Goal: Find specific page/section: Find specific page/section

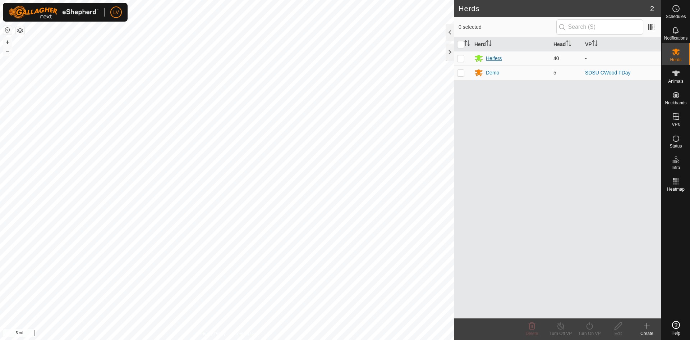
click at [488, 58] on div "Heifers" at bounding box center [494, 59] width 16 height 8
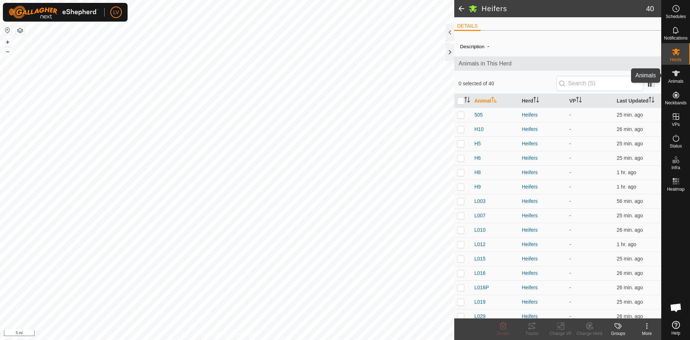
click at [676, 76] on icon at bounding box center [676, 73] width 8 height 6
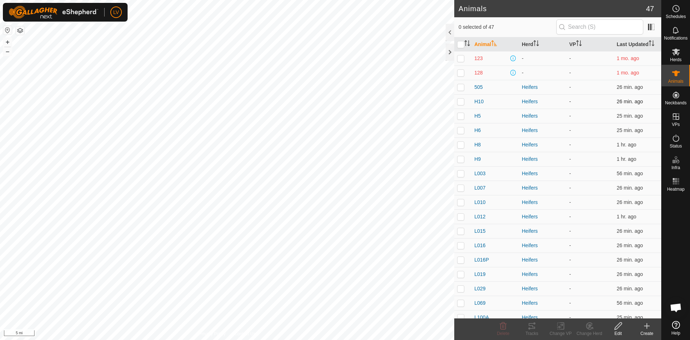
scroll to position [0, 0]
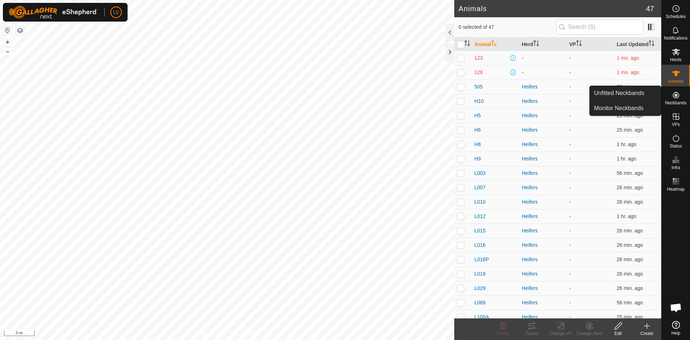
click at [676, 102] on span "Neckbands" at bounding box center [676, 103] width 22 height 4
click at [677, 96] on icon at bounding box center [676, 95] width 6 height 6
click at [647, 104] on link "Monitor Neckbands" at bounding box center [625, 108] width 71 height 14
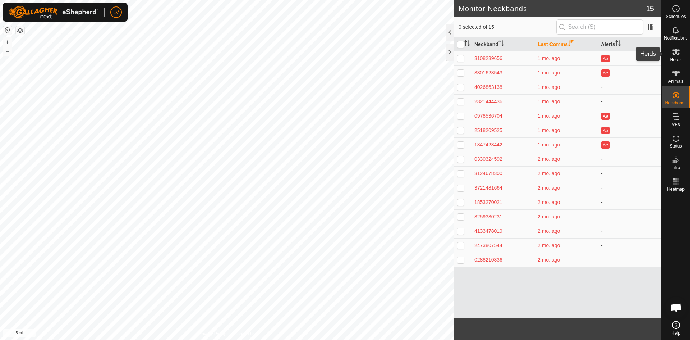
click at [671, 58] on span "Herds" at bounding box center [676, 60] width 12 height 4
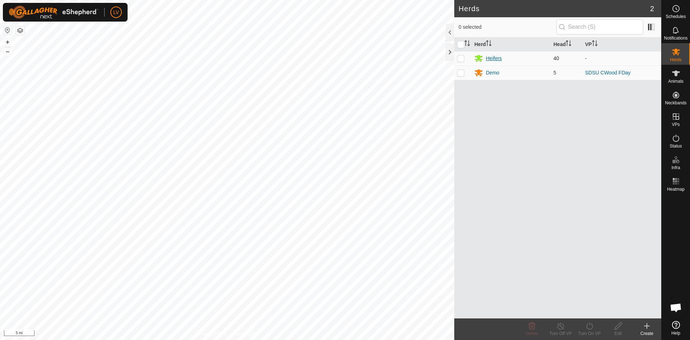
click at [486, 59] on div "Heifers" at bounding box center [494, 59] width 16 height 8
